Goal: Task Accomplishment & Management: Complete application form

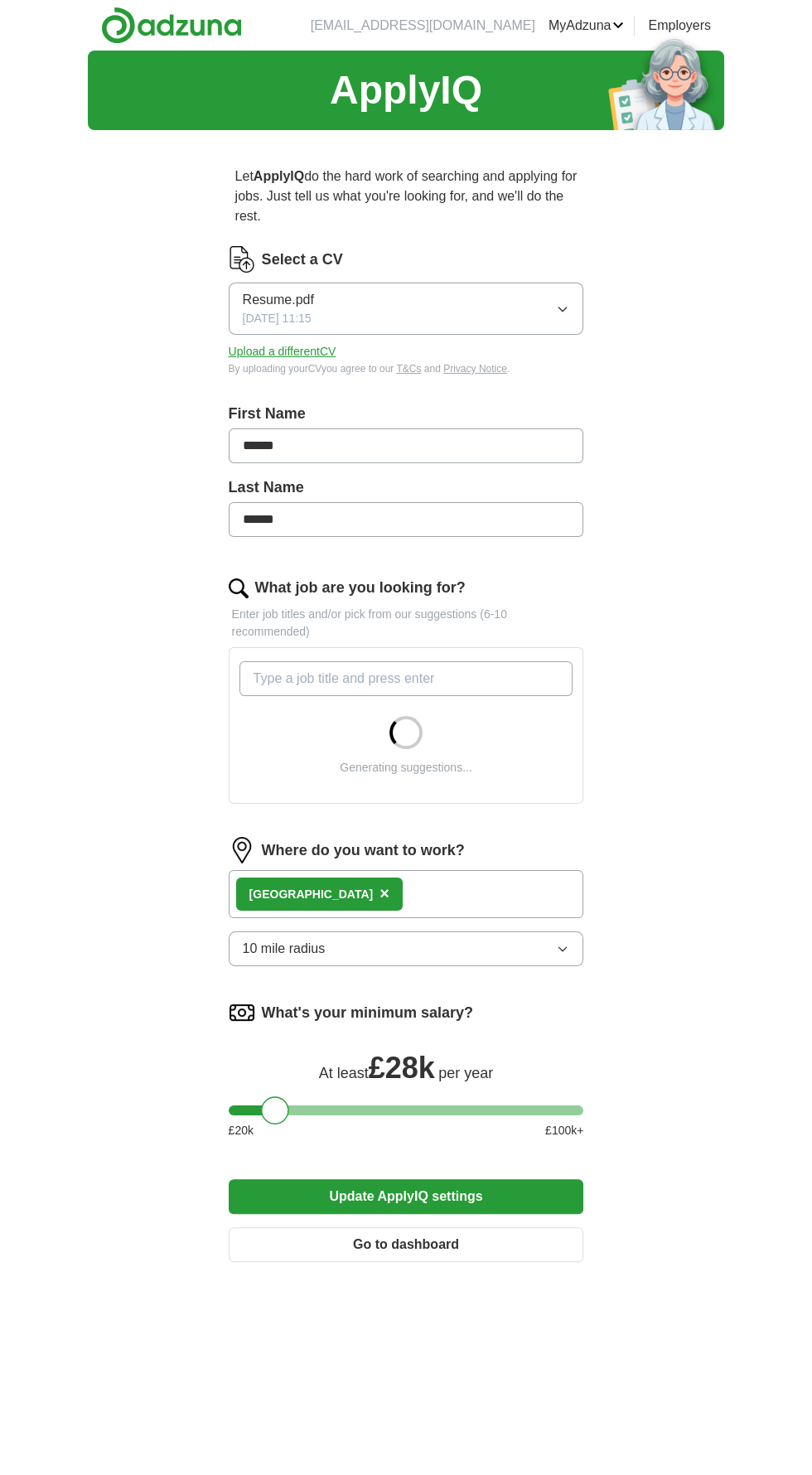
click at [544, 316] on button "Resume.pdf [DATE] 11:15" at bounding box center [406, 308] width 355 height 52
click at [640, 252] on div "Let ApplyIQ do the hard work of searching and applying for jobs. Just tell us w…" at bounding box center [405, 717] width 477 height 1149
click at [666, 355] on div "ApplyIQ Let ApplyIQ do the hard work of searching and applying for jobs. Just t…" at bounding box center [406, 788] width 636 height 1475
click at [274, 356] on button "Upload a different CV" at bounding box center [283, 351] width 108 height 17
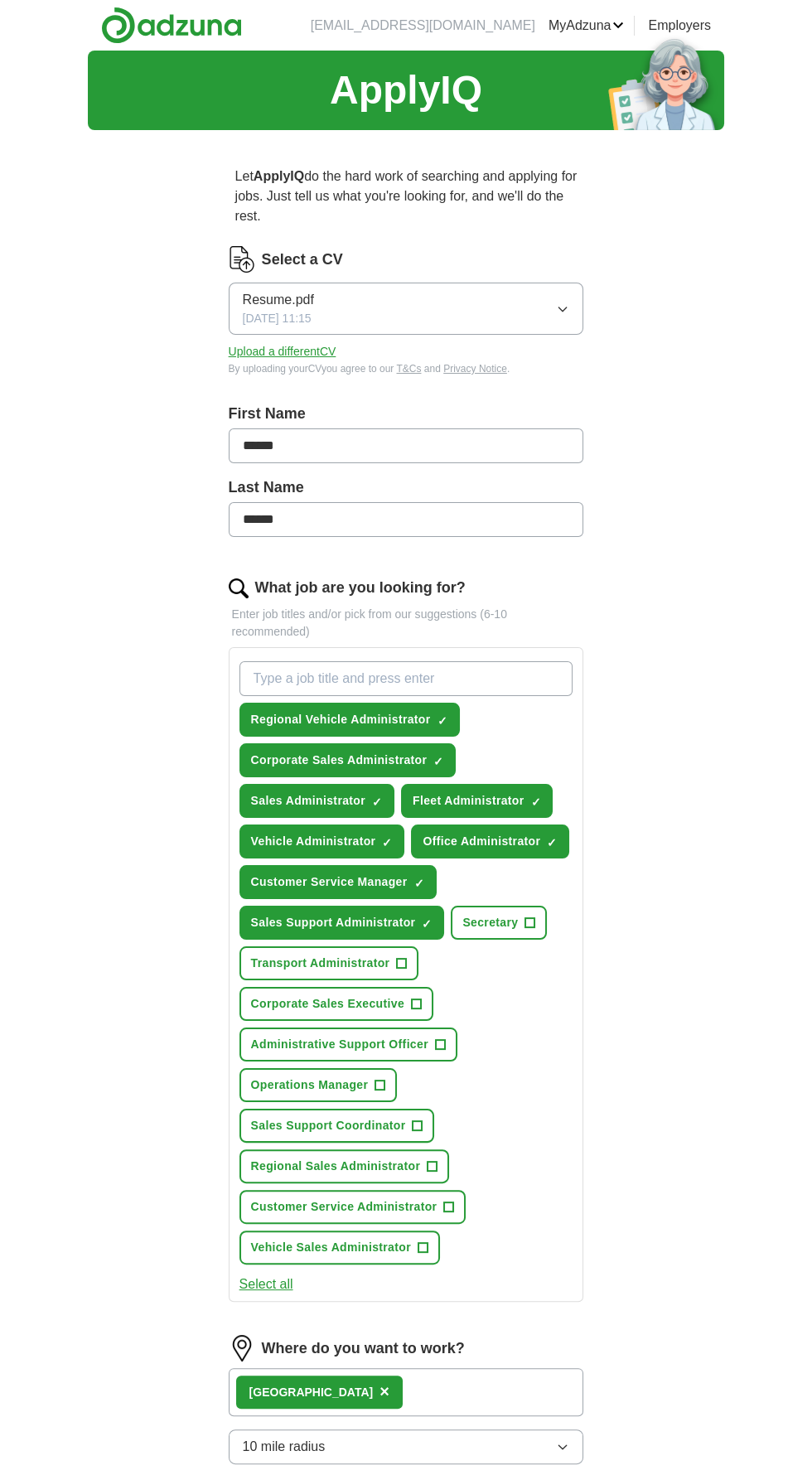
click at [312, 359] on button "Upload a different CV" at bounding box center [283, 351] width 108 height 17
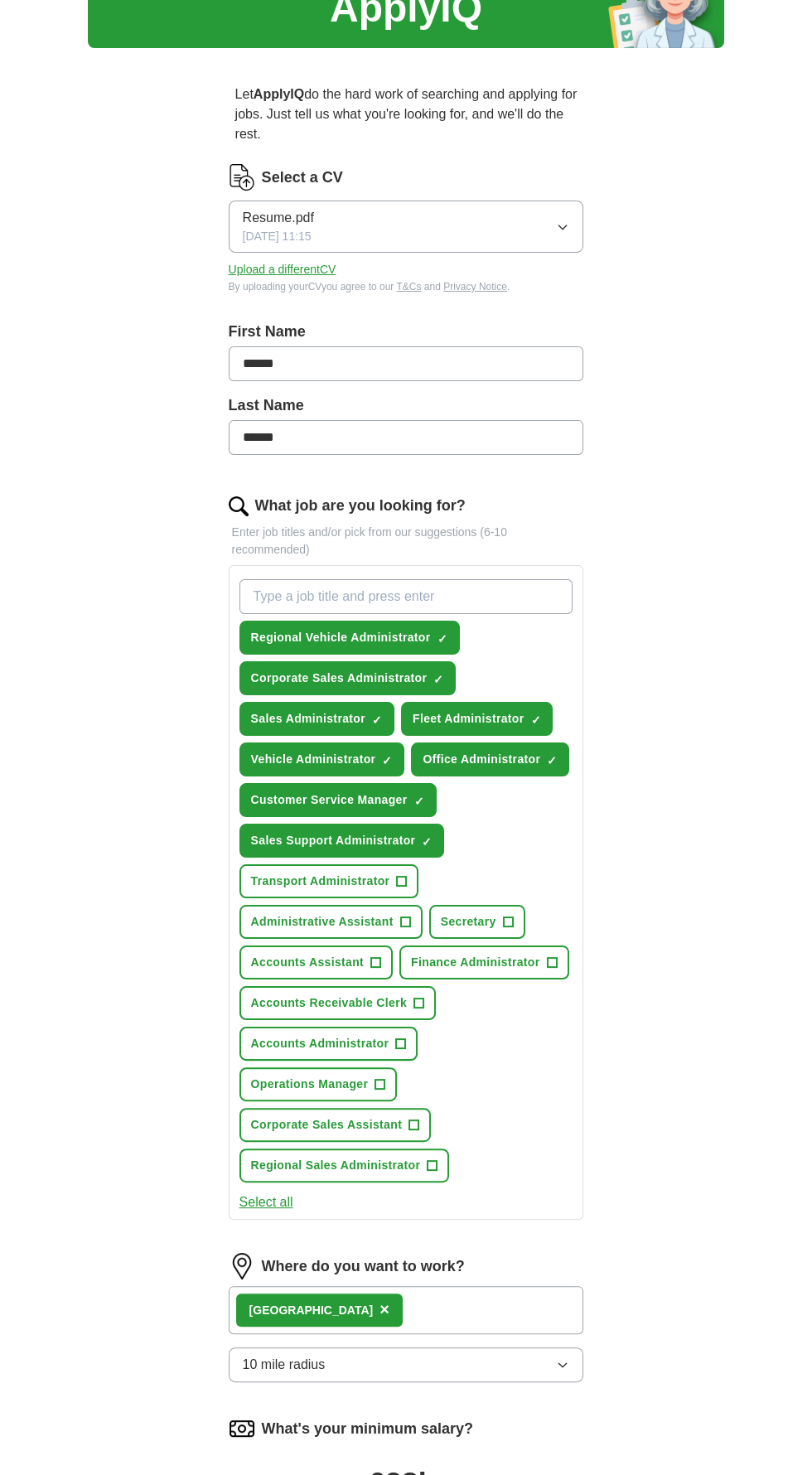
scroll to position [82, 0]
click at [386, 1156] on span "Regional Sales Administrator" at bounding box center [336, 1165] width 170 height 17
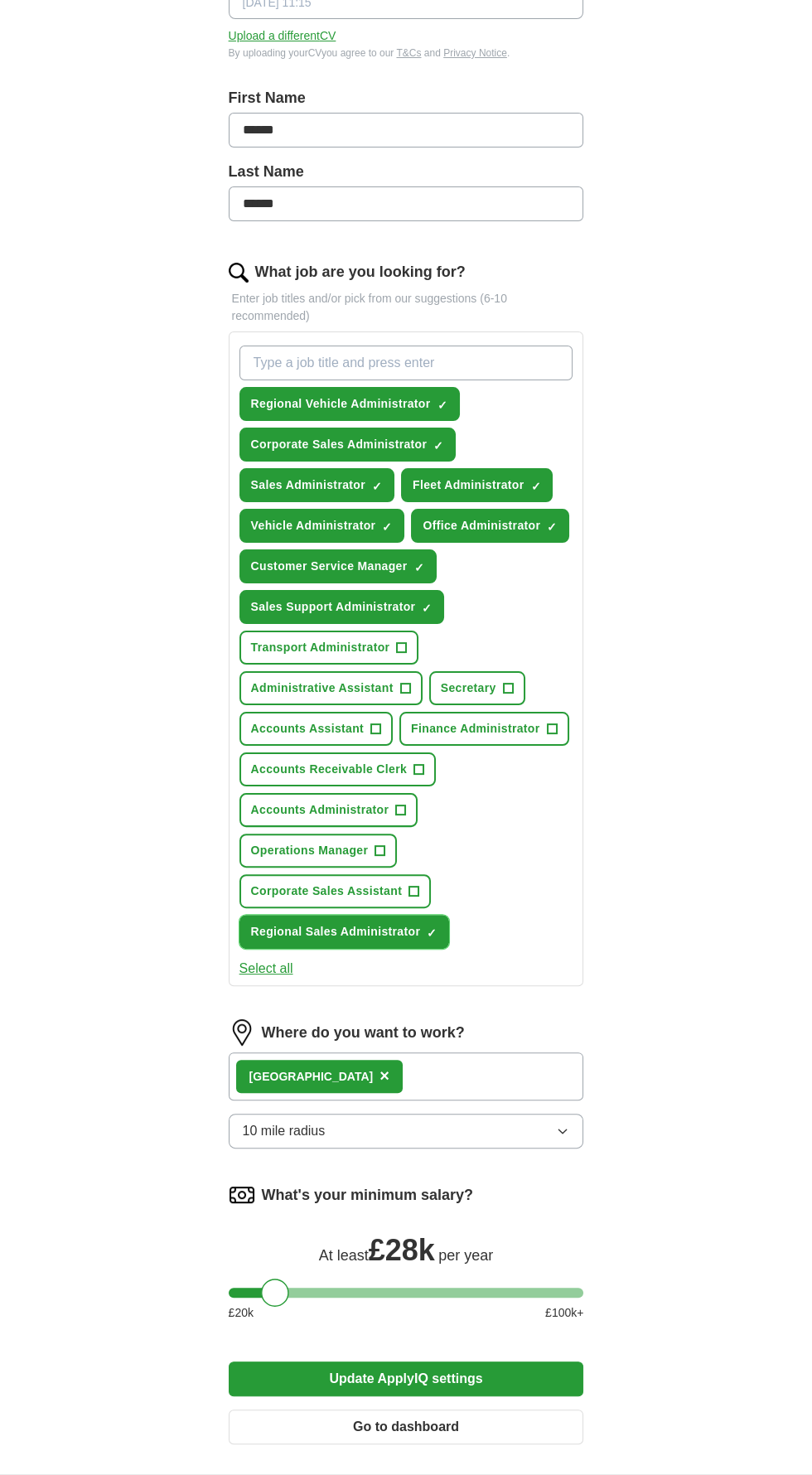
scroll to position [331, 0]
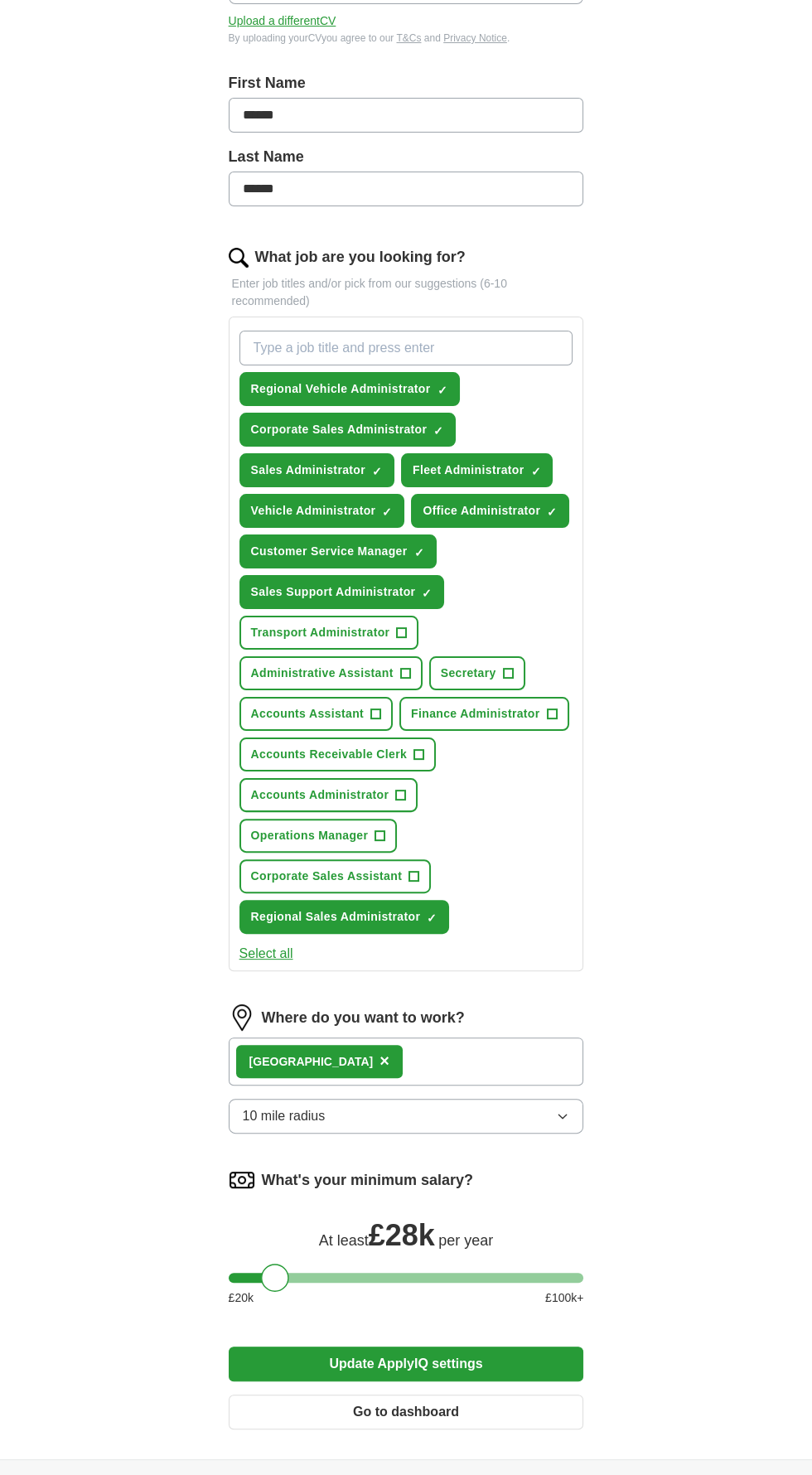
click at [466, 1347] on button "Update ApplyIQ settings" at bounding box center [406, 1364] width 355 height 35
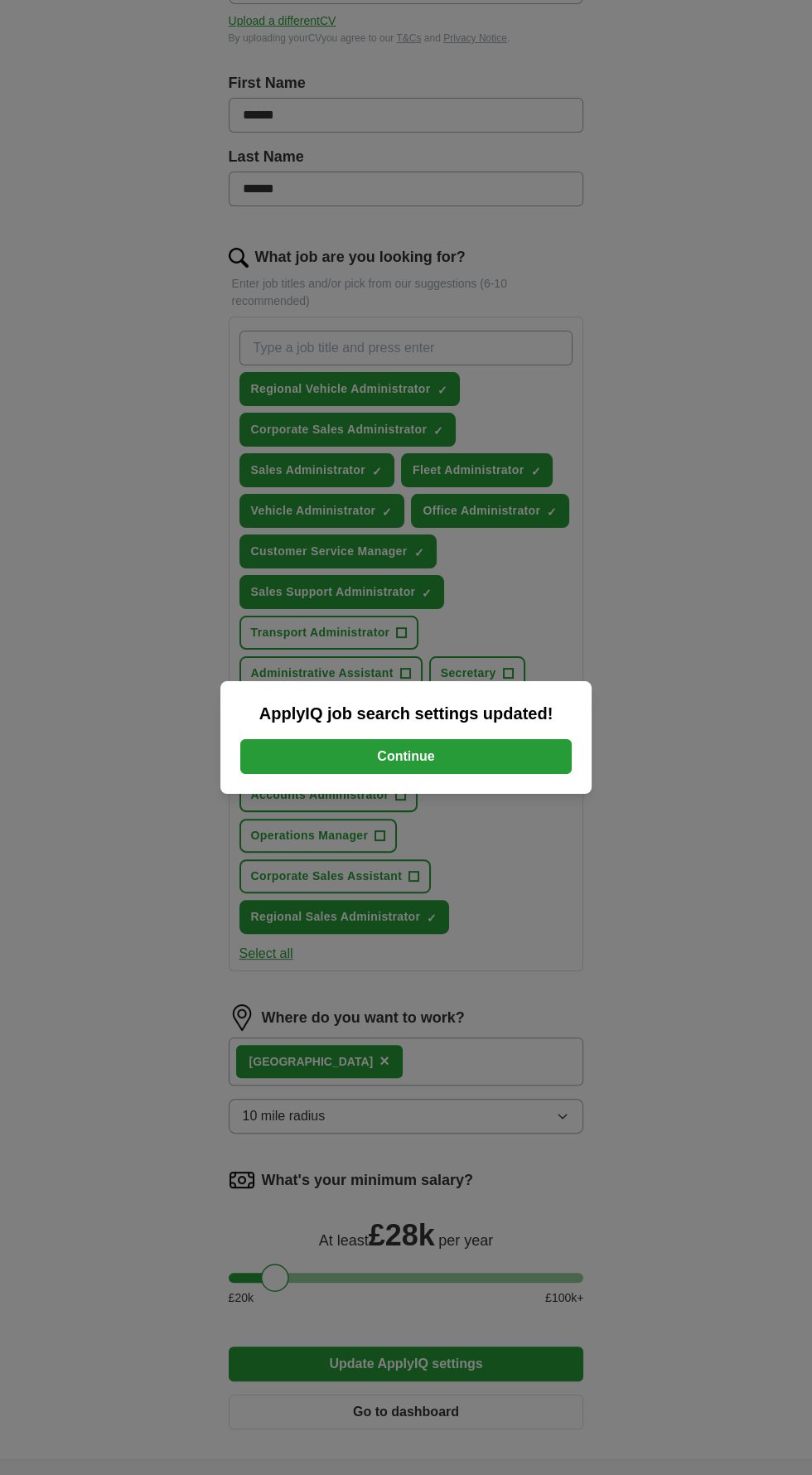
click at [520, 773] on button "Continue" at bounding box center [406, 756] width 331 height 35
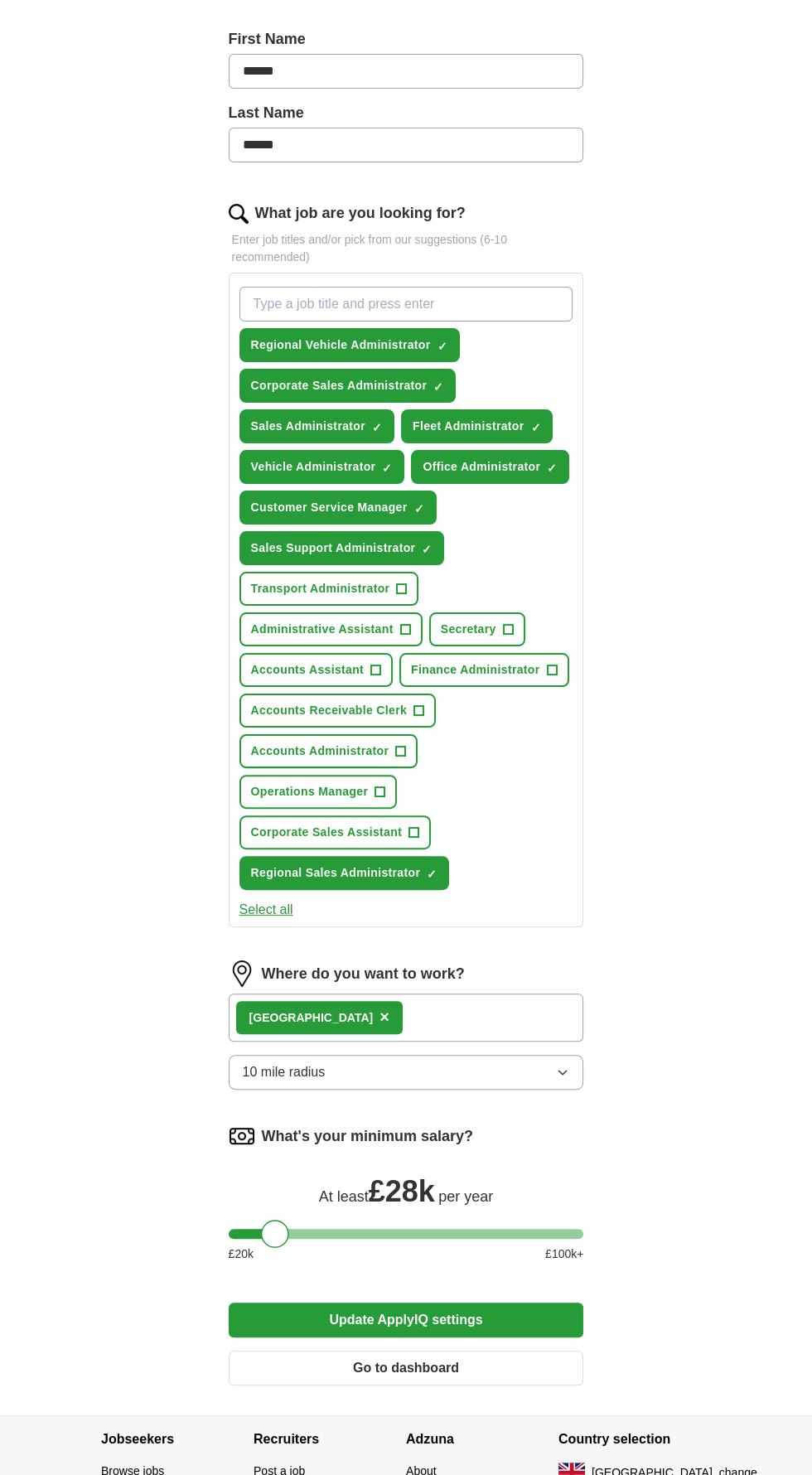
scroll to position [444, 0]
